Goal: Transaction & Acquisition: Purchase product/service

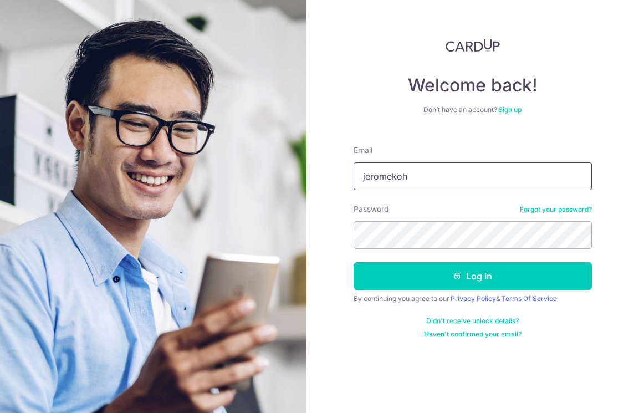
type input "[EMAIL_ADDRESS][DOMAIN_NAME]"
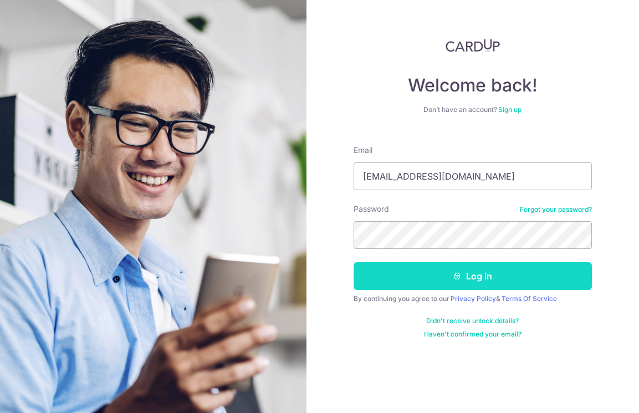
click at [446, 272] on button "Log in" at bounding box center [473, 276] width 238 height 28
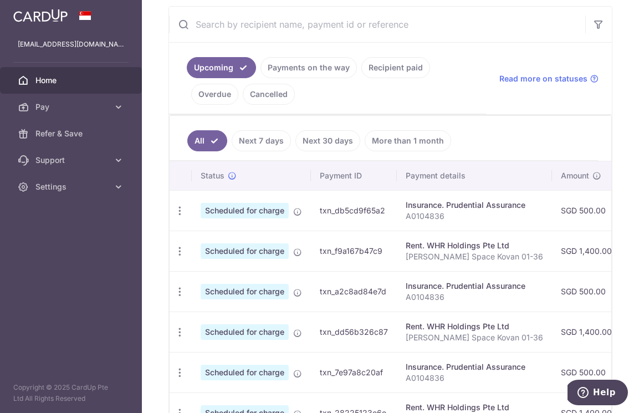
scroll to position [203, 0]
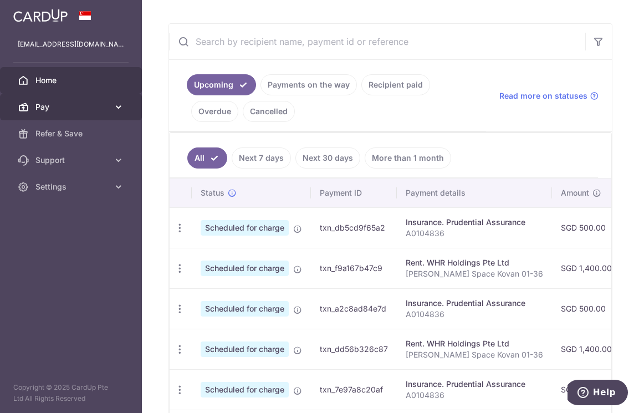
click at [122, 110] on icon at bounding box center [118, 106] width 11 height 11
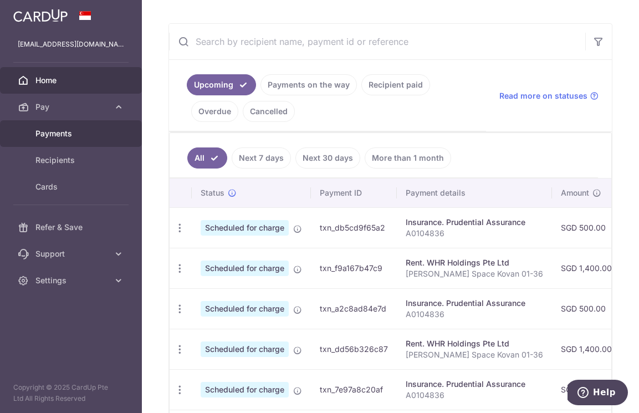
click at [105, 138] on span "Payments" at bounding box center [71, 133] width 73 height 11
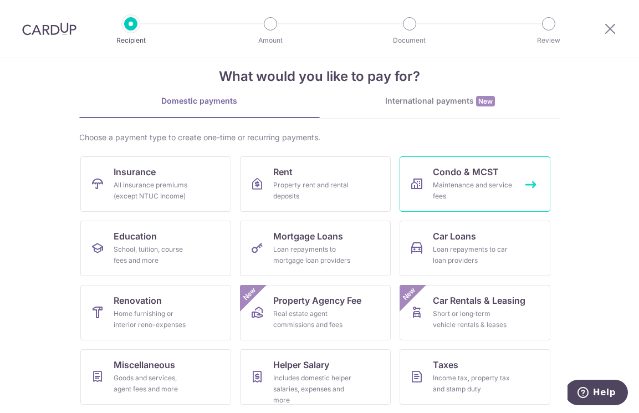
click at [452, 189] on div "Maintenance and service fees" at bounding box center [473, 191] width 80 height 22
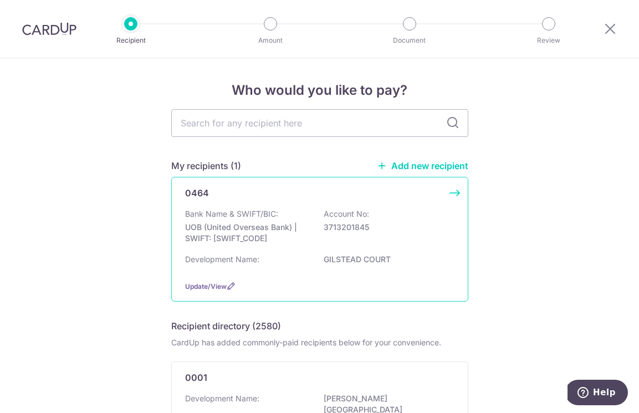
click at [377, 230] on p "3713201845" at bounding box center [386, 227] width 124 height 11
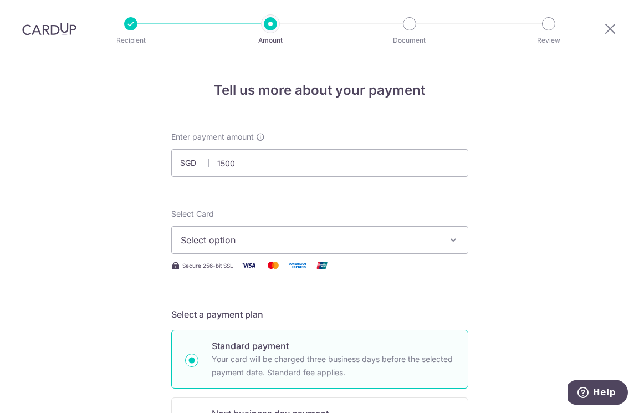
type input "1,500.00"
click at [246, 235] on span "Select option" at bounding box center [310, 239] width 258 height 13
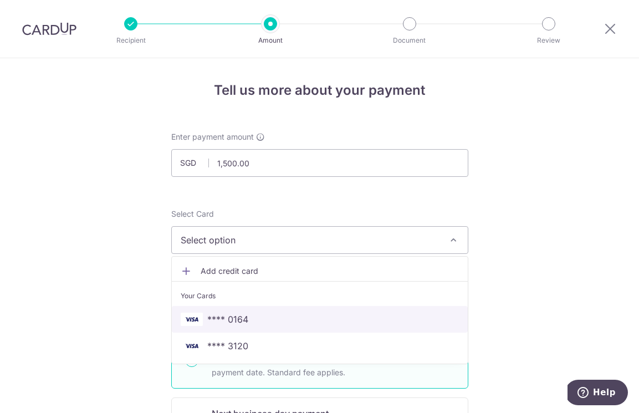
click at [252, 317] on span "**** 0164" at bounding box center [320, 319] width 278 height 13
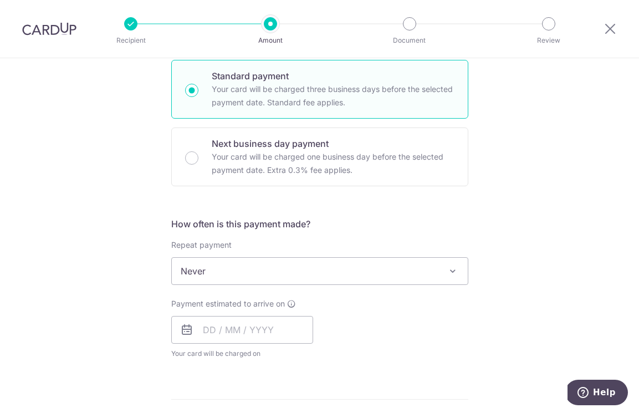
scroll to position [271, 0]
click at [207, 323] on input "text" at bounding box center [242, 329] width 142 height 28
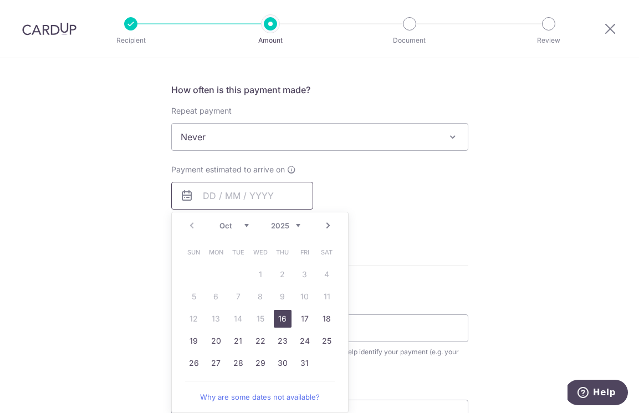
scroll to position [406, 0]
click at [216, 337] on link "20" at bounding box center [216, 339] width 18 height 18
type input "20/10/2025"
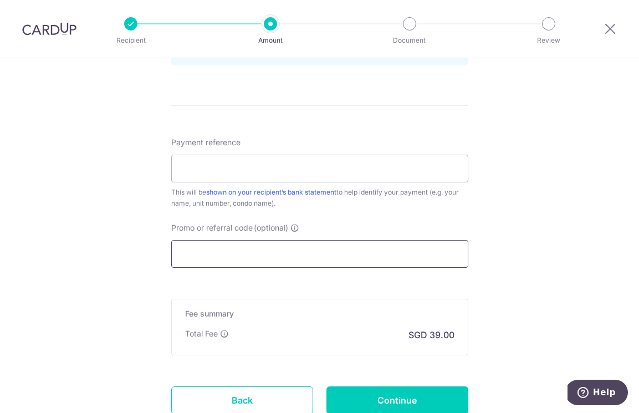
scroll to position [610, 0]
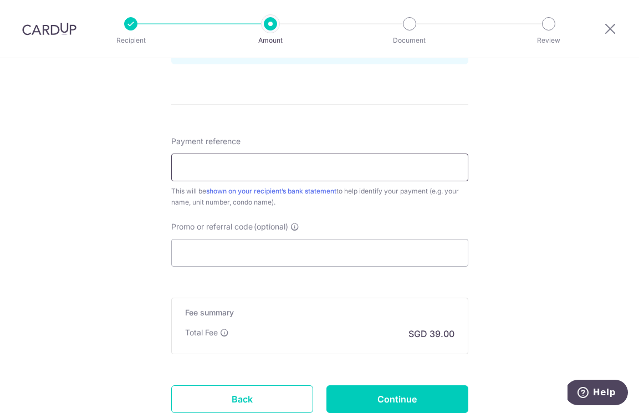
click at [271, 167] on input "Payment reference" at bounding box center [319, 168] width 297 height 28
type input "G"
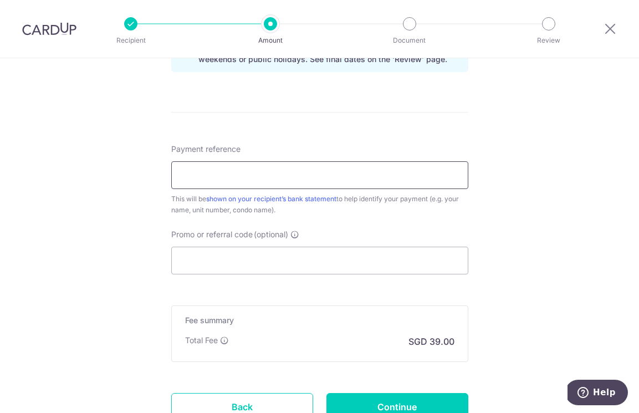
scroll to position [602, 0]
drag, startPoint x: 317, startPoint y: 176, endPoint x: 253, endPoint y: 174, distance: 63.8
click at [253, 174] on input "50 Gilstead Road Gilstead Court" at bounding box center [319, 176] width 297 height 28
click at [258, 166] on input "50 Gilstead Road Gilstead Court" at bounding box center [319, 176] width 297 height 28
drag, startPoint x: 313, startPoint y: 174, endPoint x: 259, endPoint y: 167, distance: 54.7
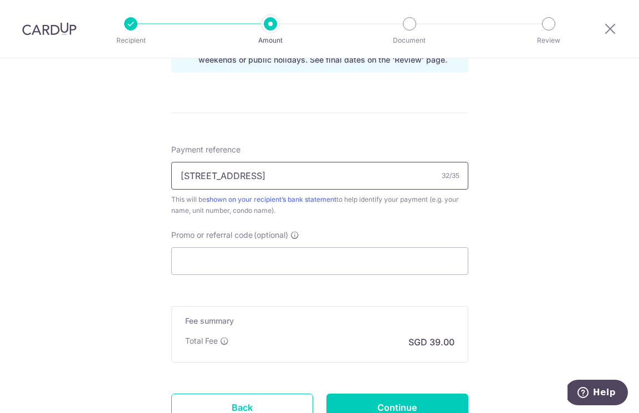
click at [254, 176] on input "50 Gilstead Road Gilstead Court" at bounding box center [319, 176] width 297 height 28
type input "50 Gilstead Road Koh Hun Ngor"
click at [298, 267] on input "Promo or referral code (optional)" at bounding box center [319, 261] width 297 height 28
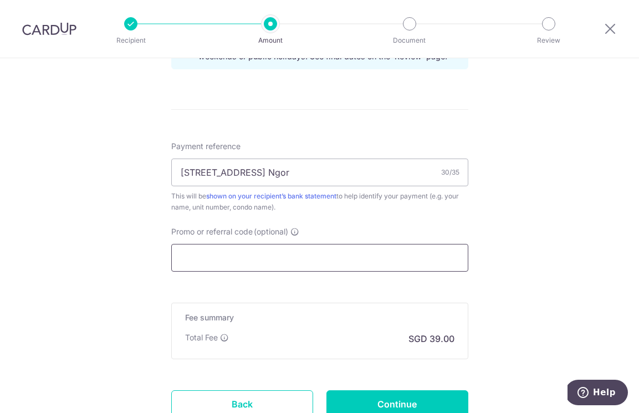
scroll to position [694, 0]
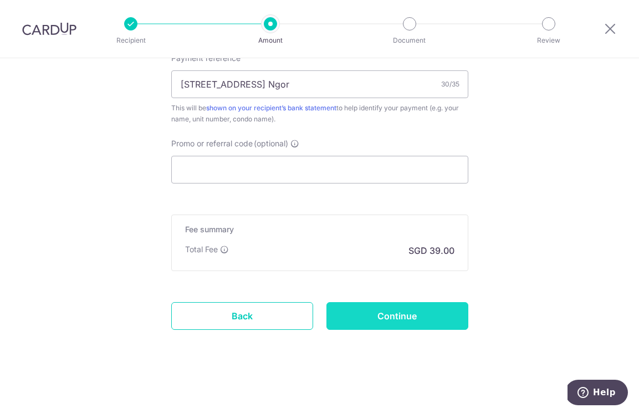
click at [395, 318] on input "Continue" at bounding box center [398, 316] width 142 height 28
